Goal: Information Seeking & Learning: Find contact information

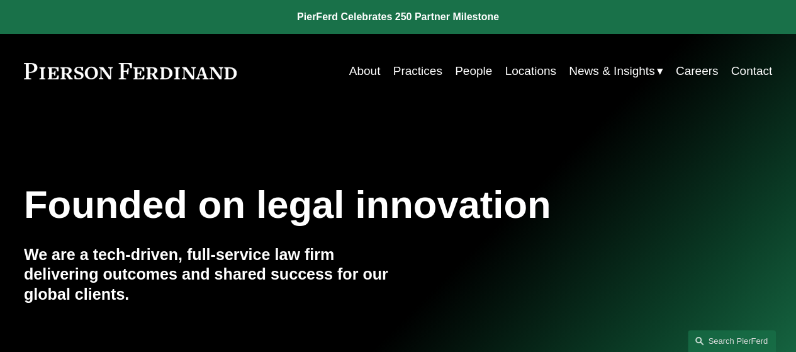
click at [463, 69] on link "People" at bounding box center [473, 71] width 37 height 24
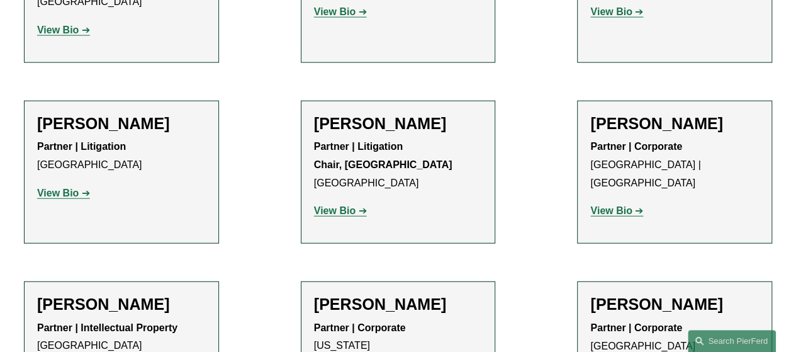
scroll to position [13411, 0]
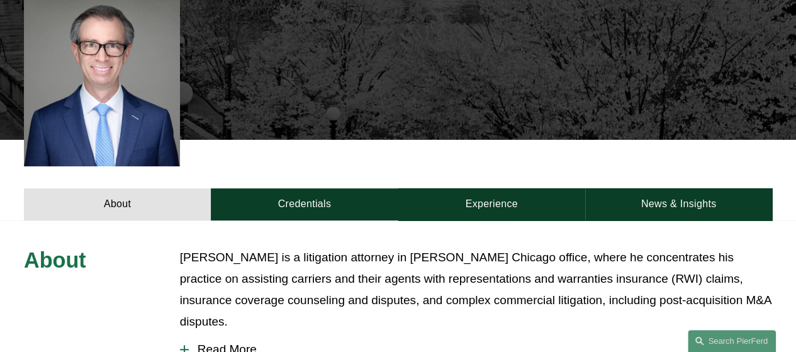
scroll to position [378, 0]
